Goal: Task Accomplishment & Management: Complete application form

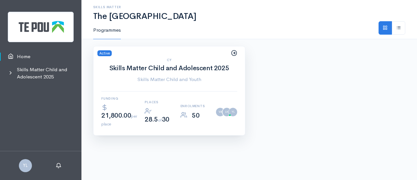
click at [181, 95] on div "CY Skills Matter Child and Adolescent 2025 Skills Matter Child and Youth per pl…" at bounding box center [170, 96] width 152 height 77
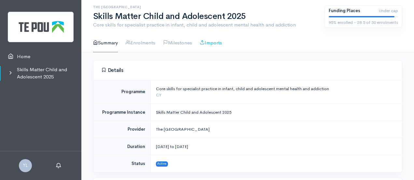
click at [219, 45] on link "Imports" at bounding box center [211, 43] width 22 height 19
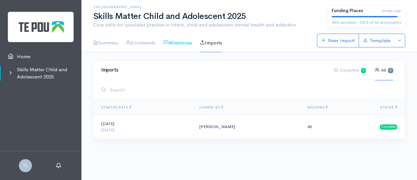
click at [183, 45] on link "Milestones" at bounding box center [177, 43] width 29 height 19
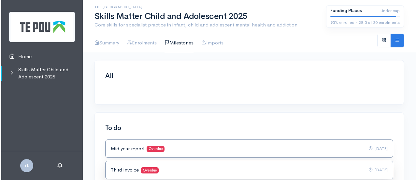
scroll to position [98, 0]
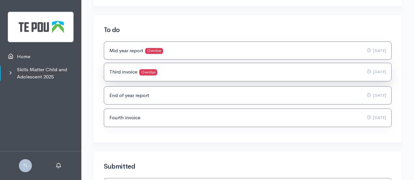
click at [171, 70] on div "Third invoice Overdue 10 Sep 2025" at bounding box center [247, 71] width 277 height 7
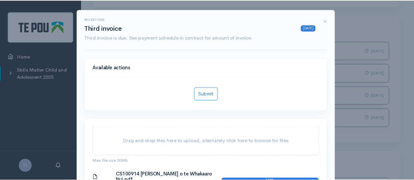
scroll to position [33, 0]
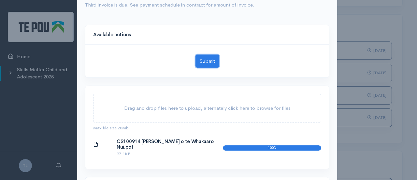
click at [201, 62] on button "Submit" at bounding box center [208, 60] width 24 height 13
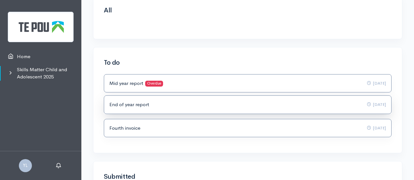
scroll to position [0, 0]
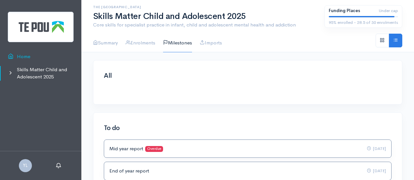
click at [29, 57] on link "Home" at bounding box center [40, 56] width 81 height 13
